Goal: Transaction & Acquisition: Purchase product/service

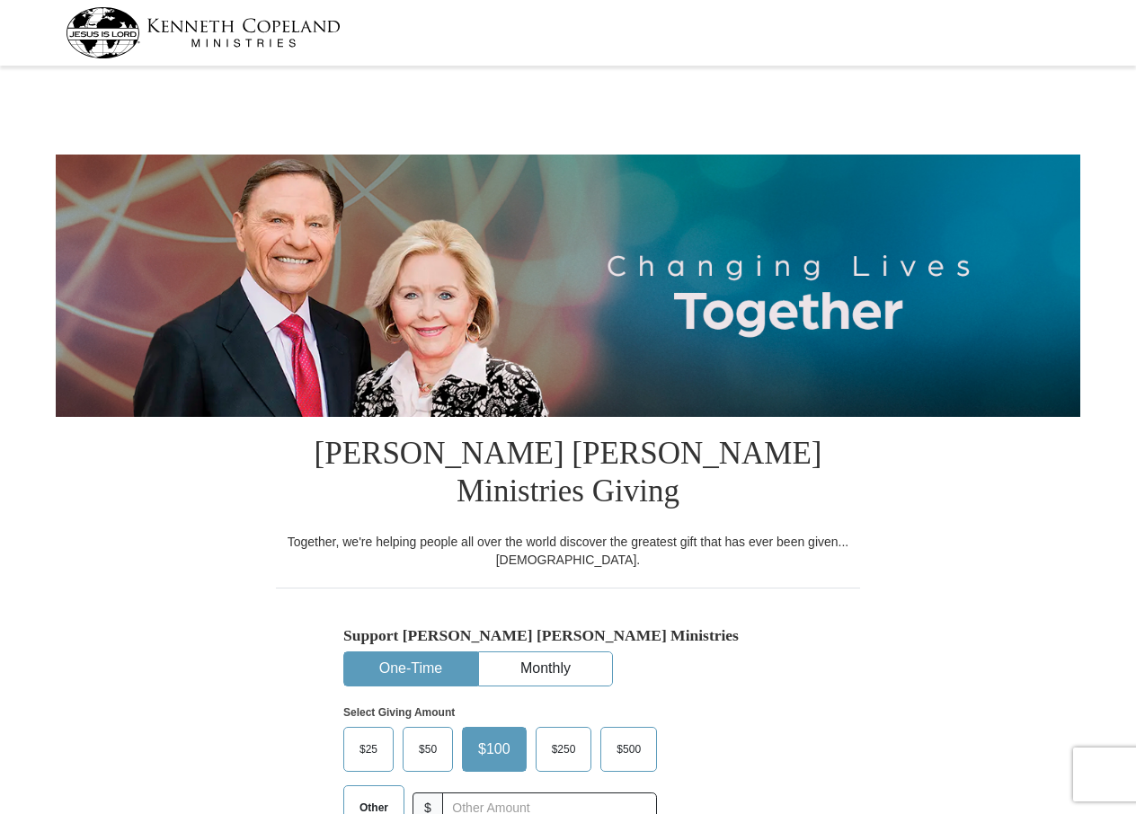
select select "[GEOGRAPHIC_DATA]"
click at [450, 793] on input "text" at bounding box center [549, 808] width 200 height 31
click at [458, 793] on input "text" at bounding box center [549, 808] width 200 height 31
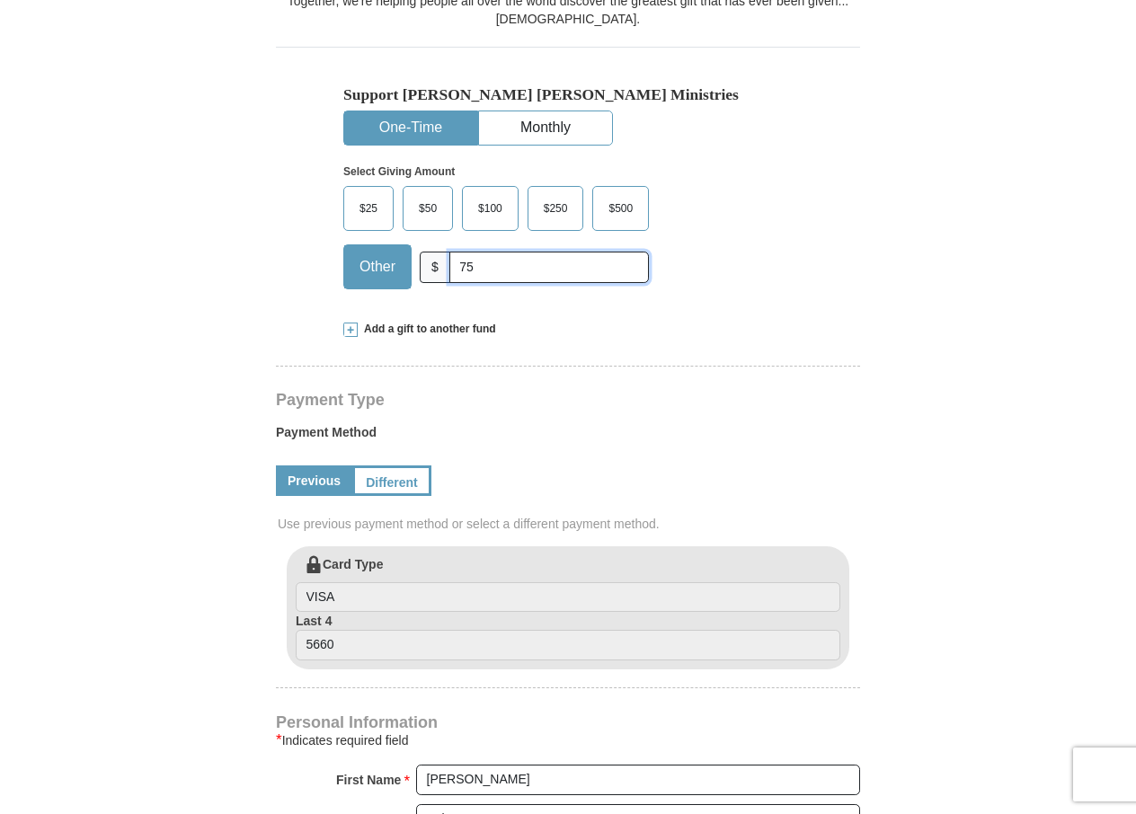
scroll to position [566, 0]
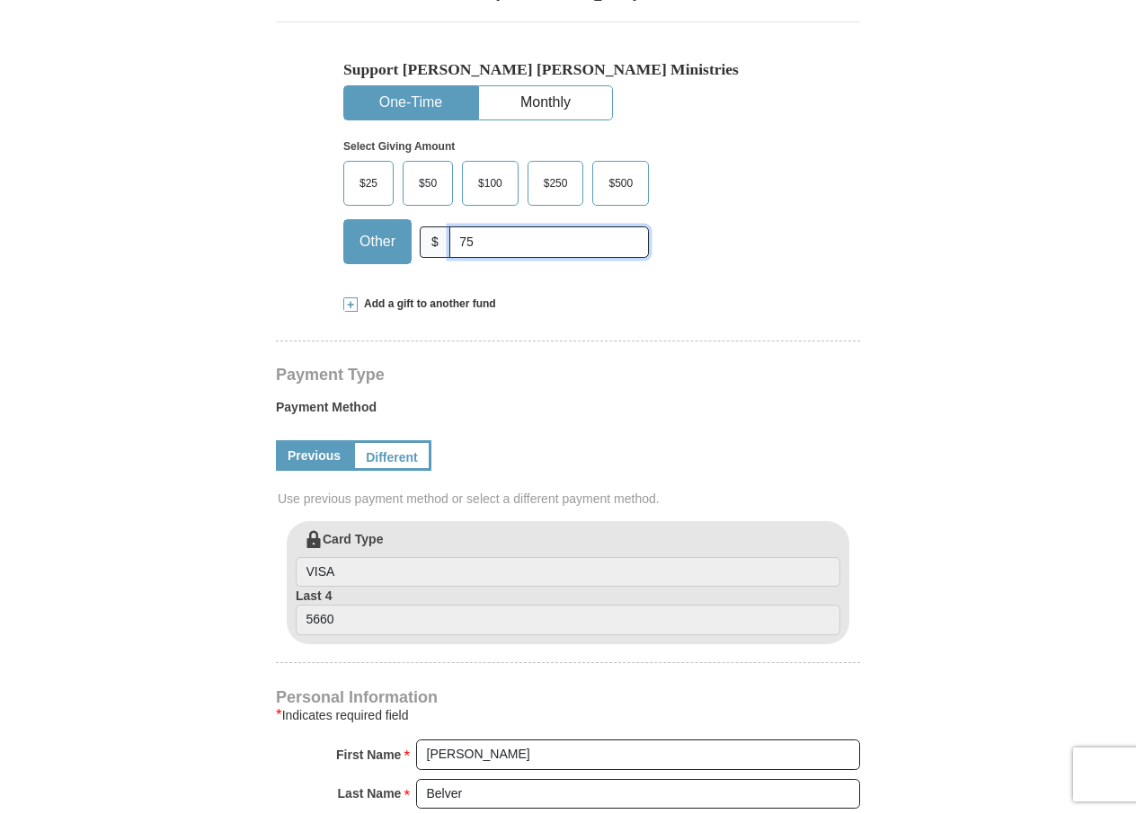
type input "75"
click at [346, 557] on input "VISA" at bounding box center [568, 572] width 545 height 31
click at [348, 605] on input "5660" at bounding box center [568, 620] width 545 height 31
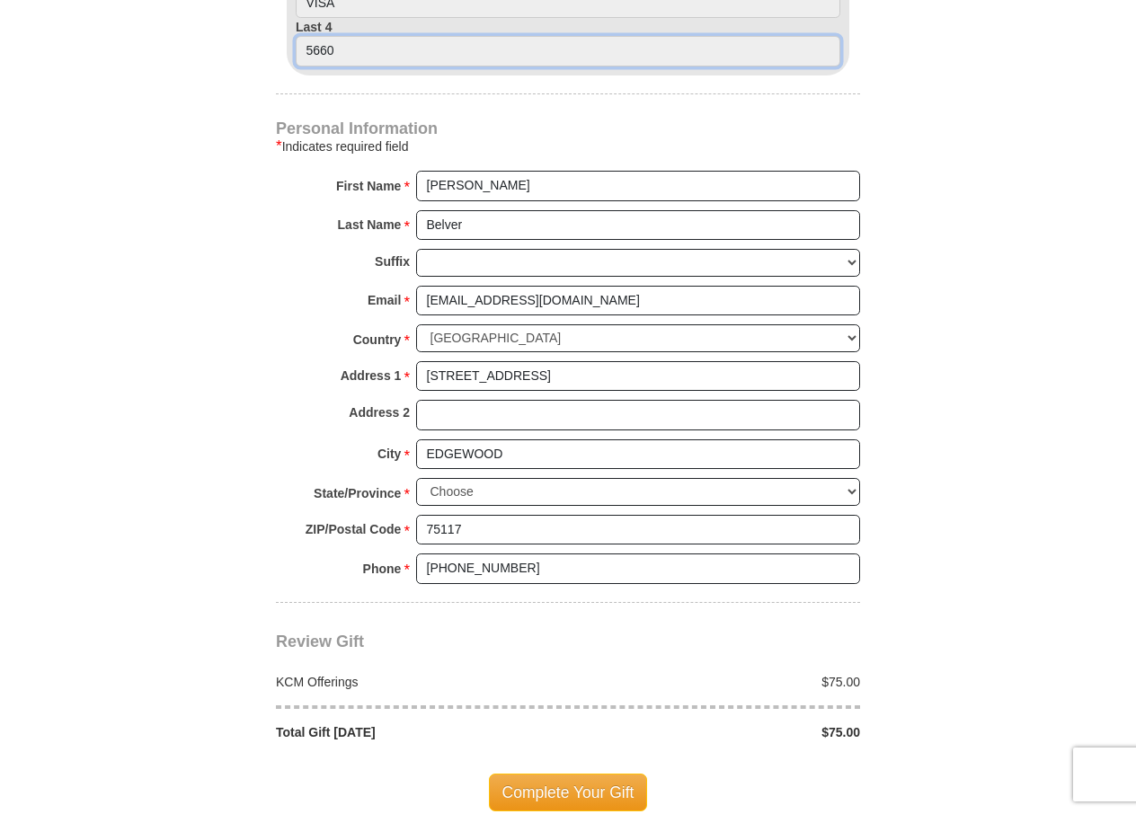
scroll to position [1214, 0]
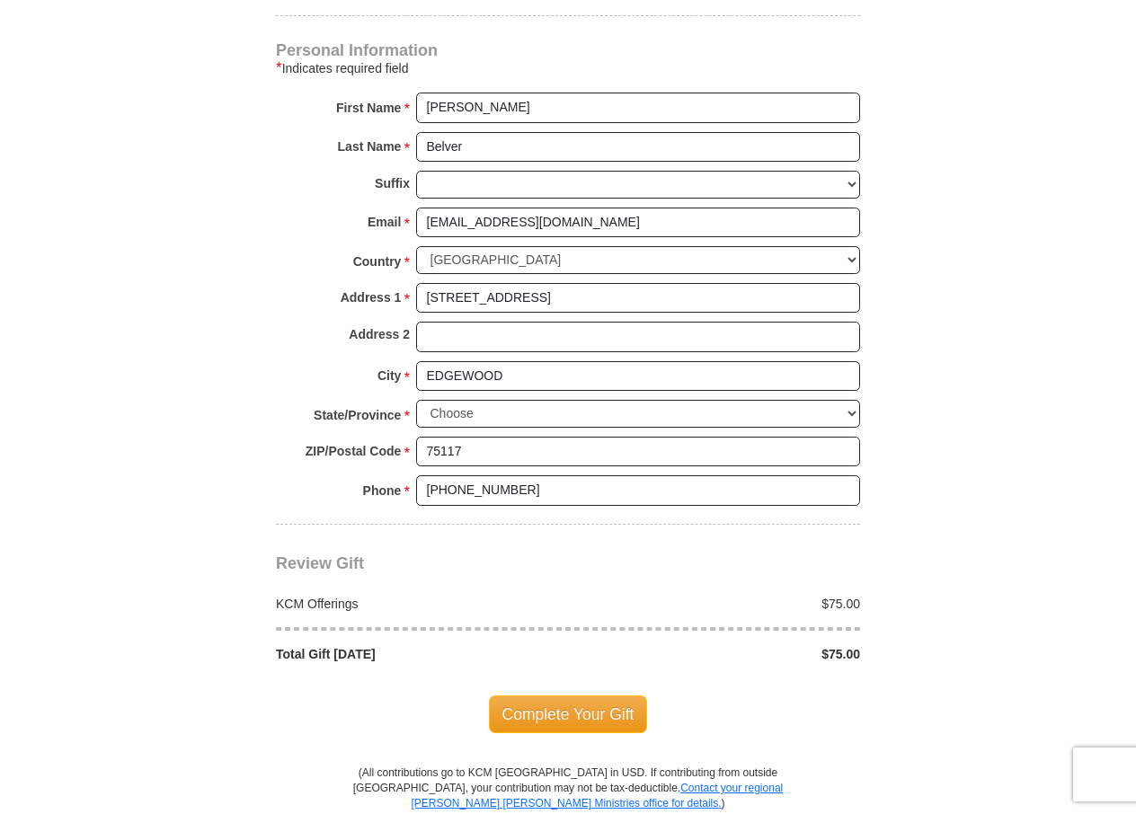
click at [569, 696] on span "Complete Your Gift" at bounding box center [568, 715] width 159 height 38
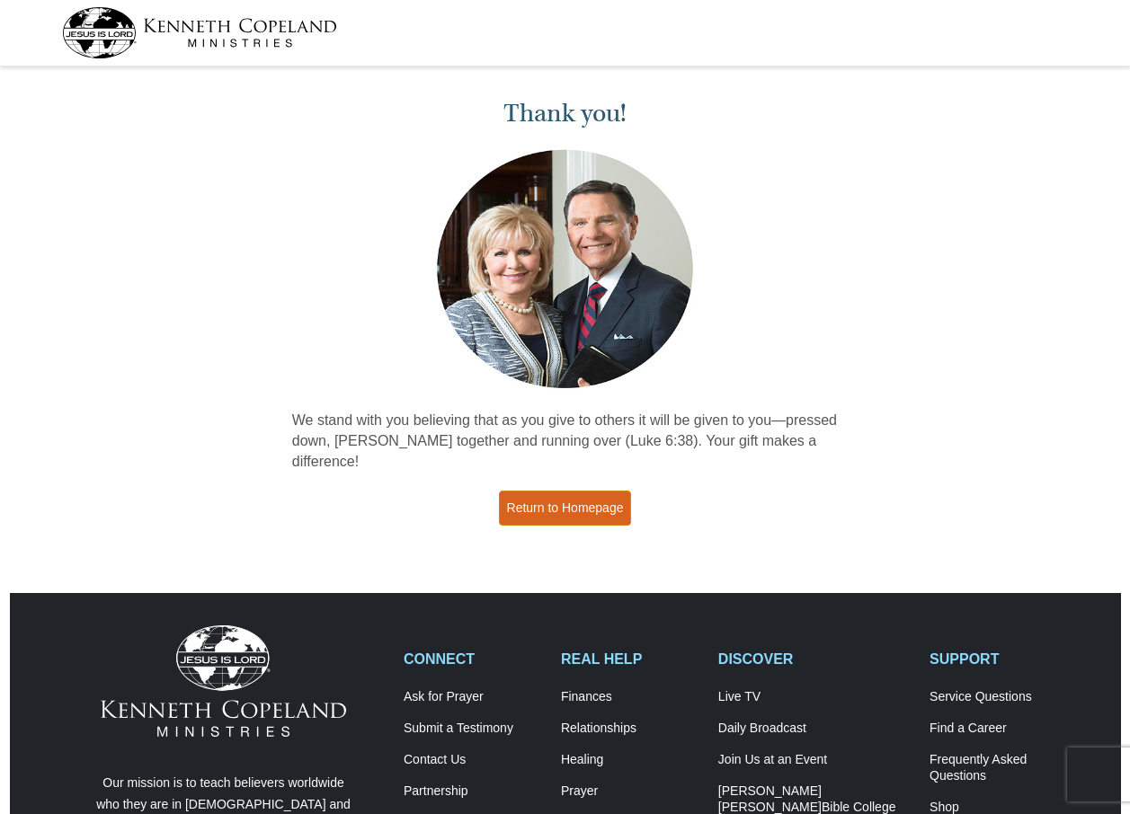
click at [578, 491] on link "Return to Homepage" at bounding box center [565, 508] width 133 height 35
